Goal: Communication & Community: Answer question/provide support

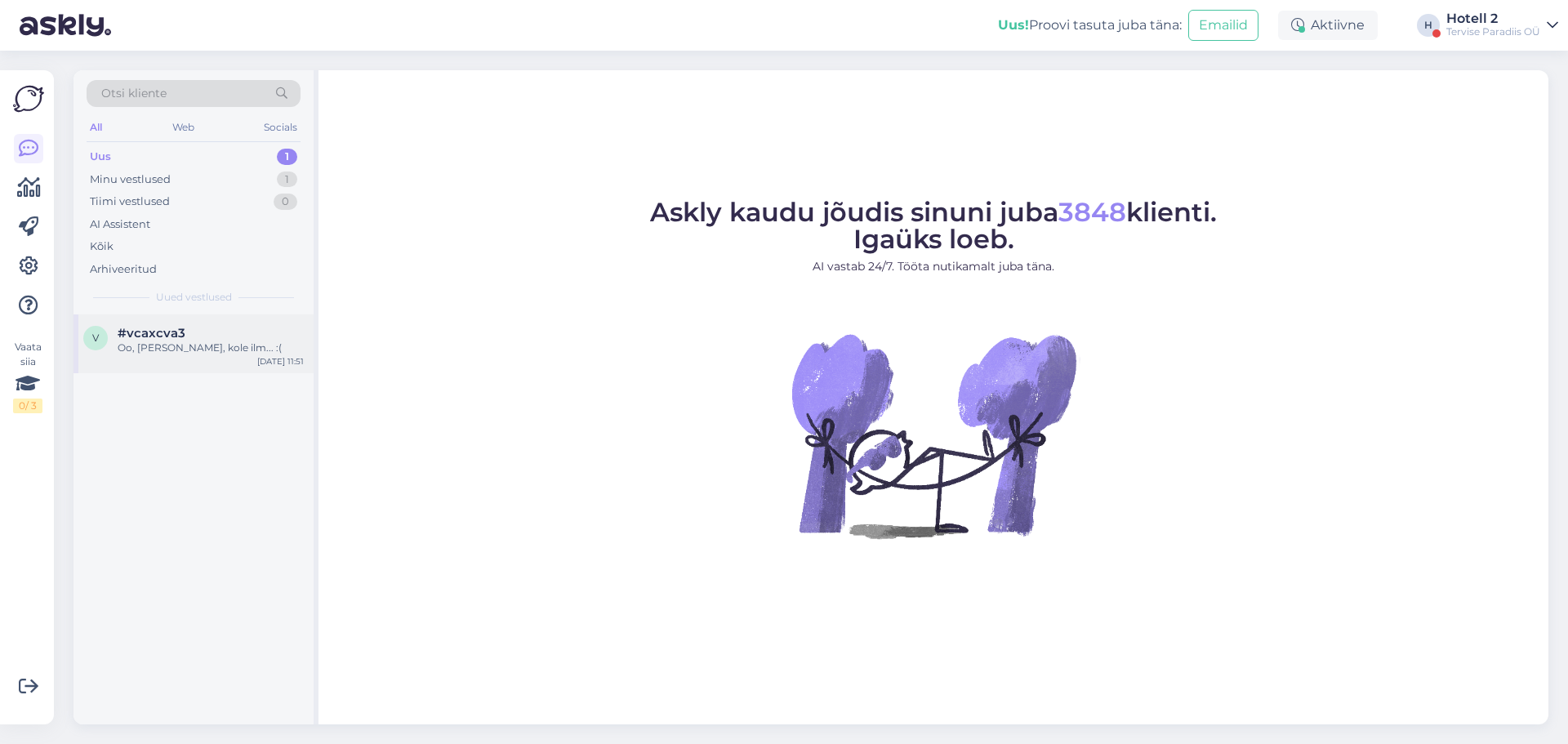
click at [224, 348] on div "Oo, [PERSON_NAME], kole ilm... :(" at bounding box center [211, 348] width 186 height 15
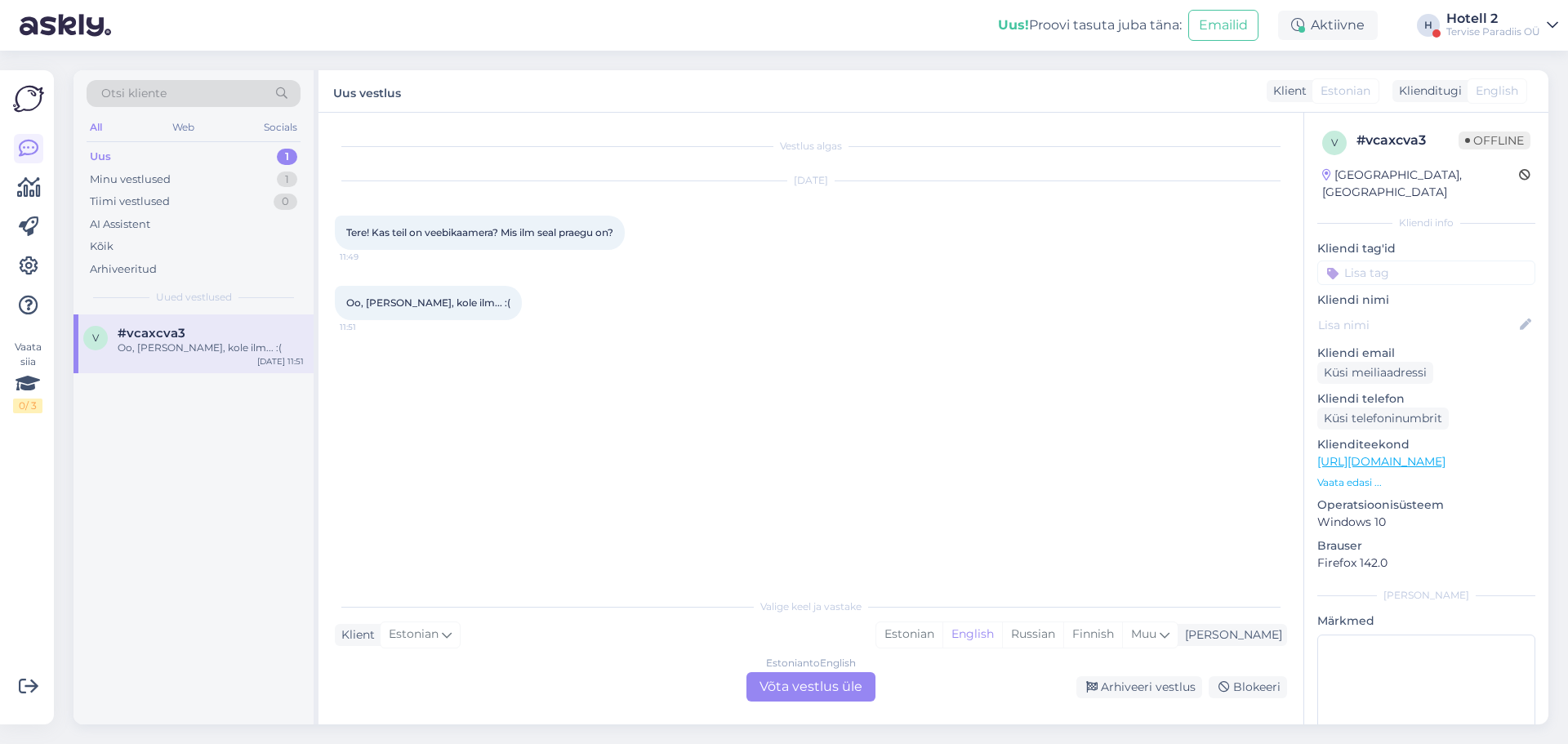
click at [822, 679] on div "Estonian to English Võta vestlus üle" at bounding box center [811, 687] width 129 height 30
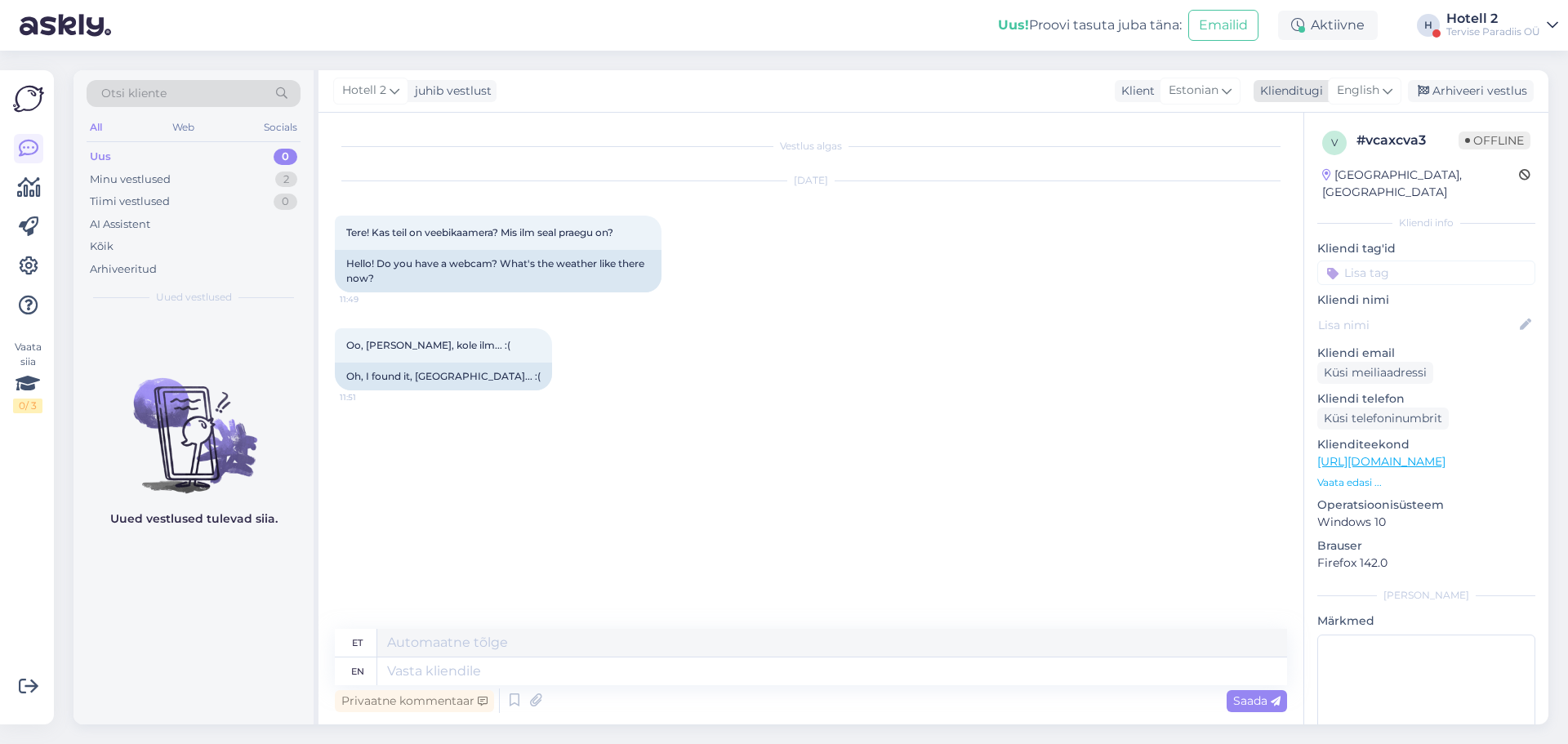
click at [1379, 83] on span "English" at bounding box center [1358, 90] width 42 height 18
type input "est"
click at [1338, 158] on link "Estonian" at bounding box center [1327, 163] width 180 height 26
click at [398, 662] on textarea at bounding box center [810, 667] width 952 height 34
type textarea "Tere! On jah kahjuks kole ilm. :("
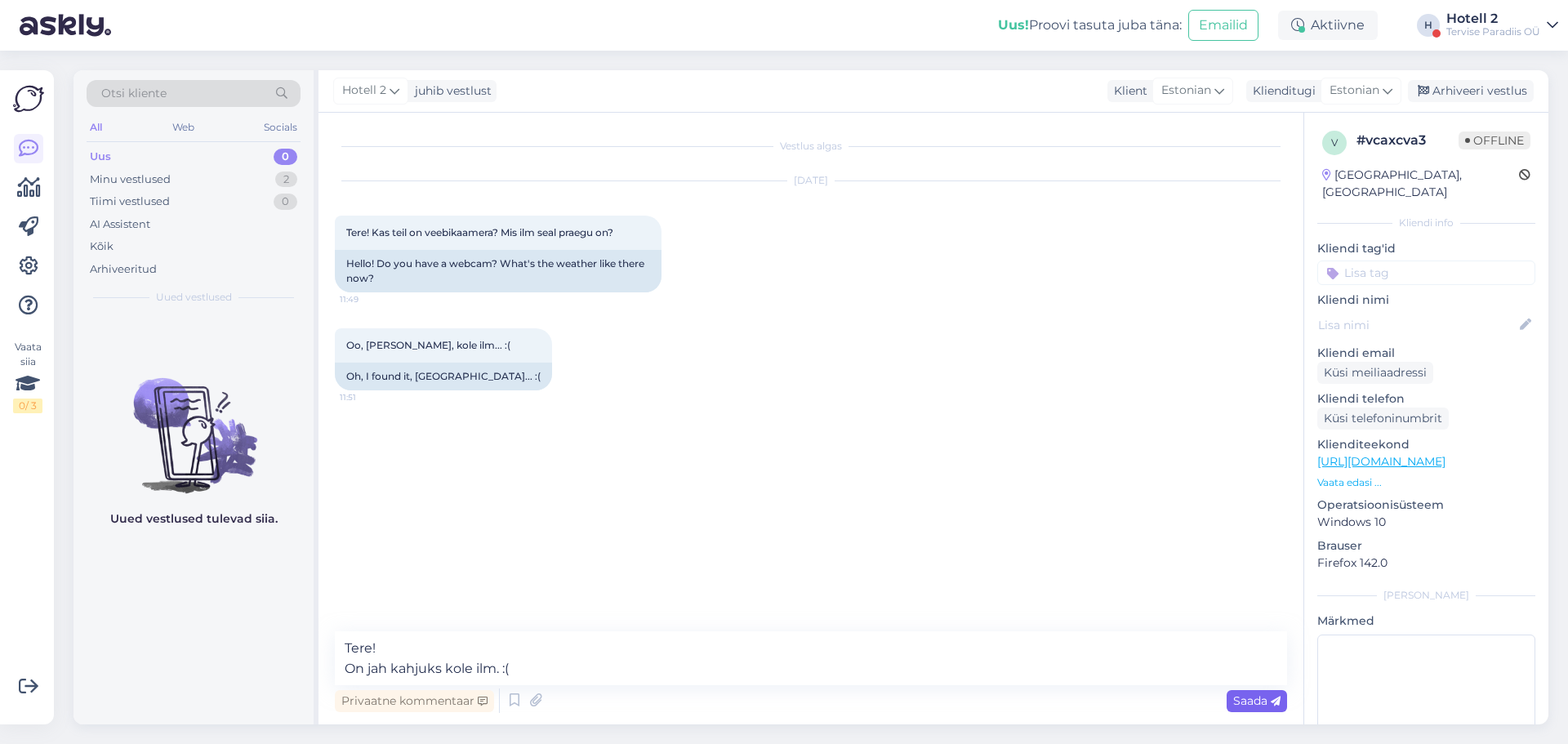
click at [1279, 705] on icon at bounding box center [1275, 702] width 10 height 10
